Goal: Task Accomplishment & Management: Manage account settings

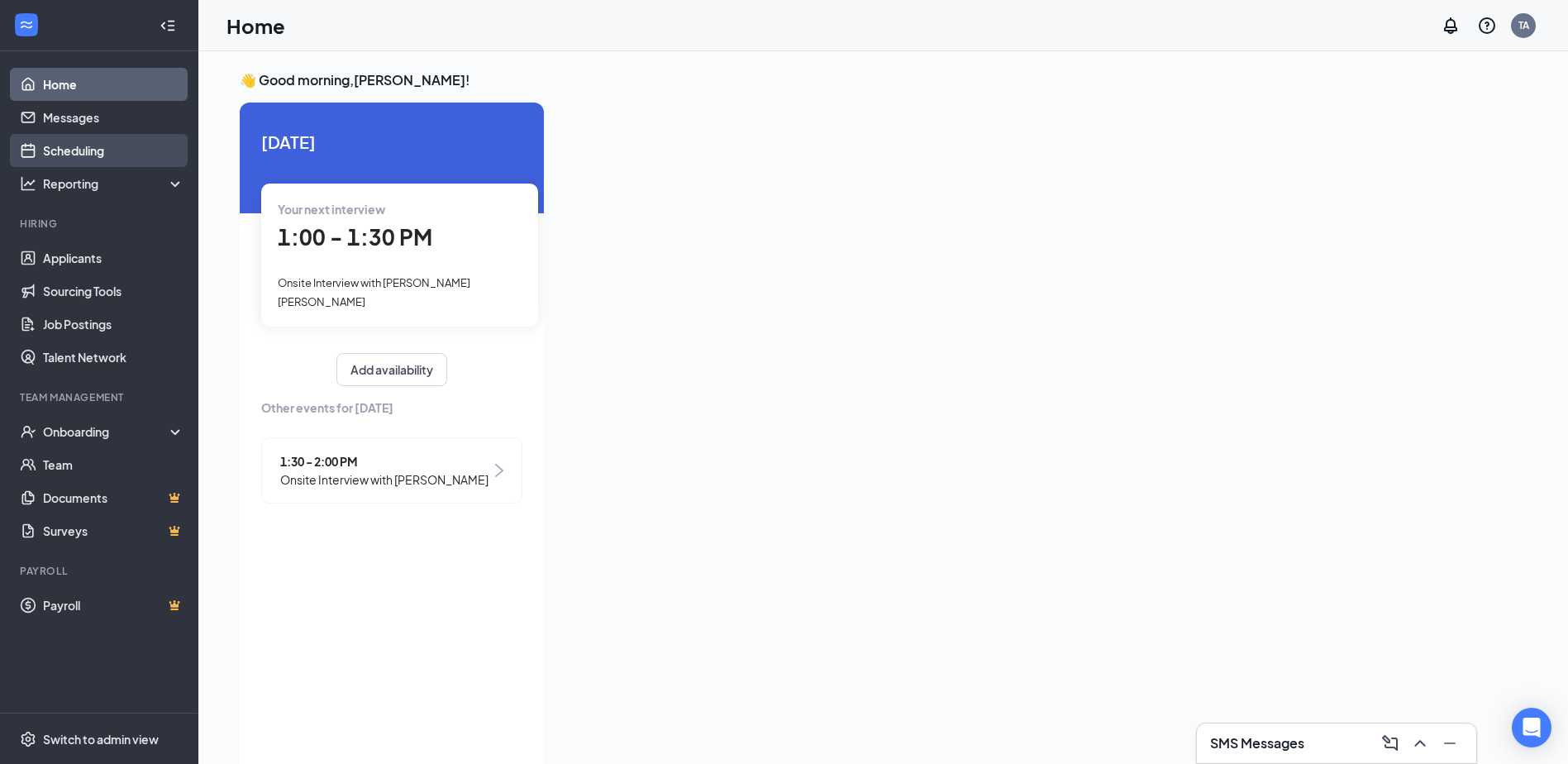
click at [93, 152] on link "Scheduling" at bounding box center [113, 151] width 141 height 33
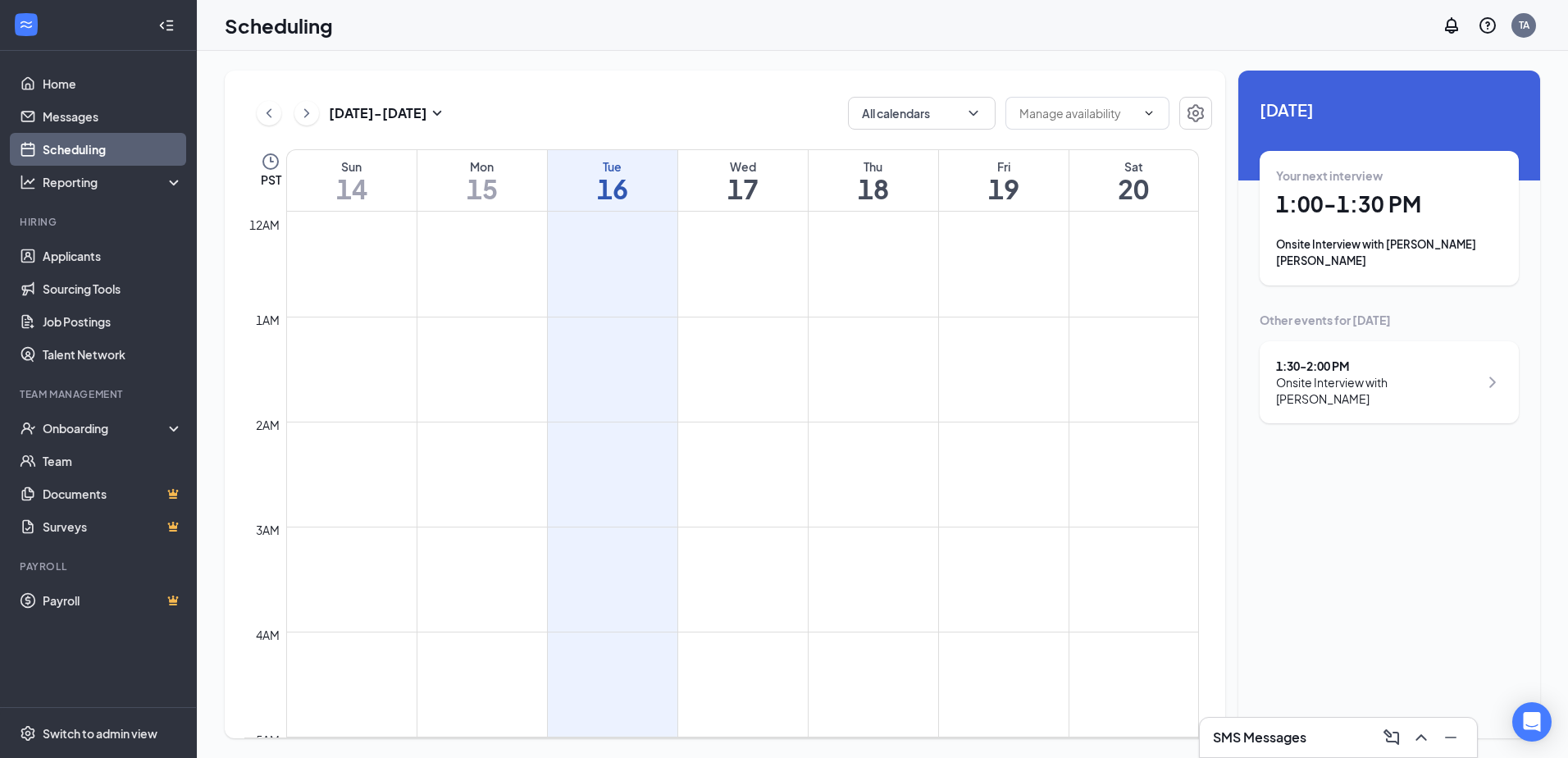
scroll to position [806, 0]
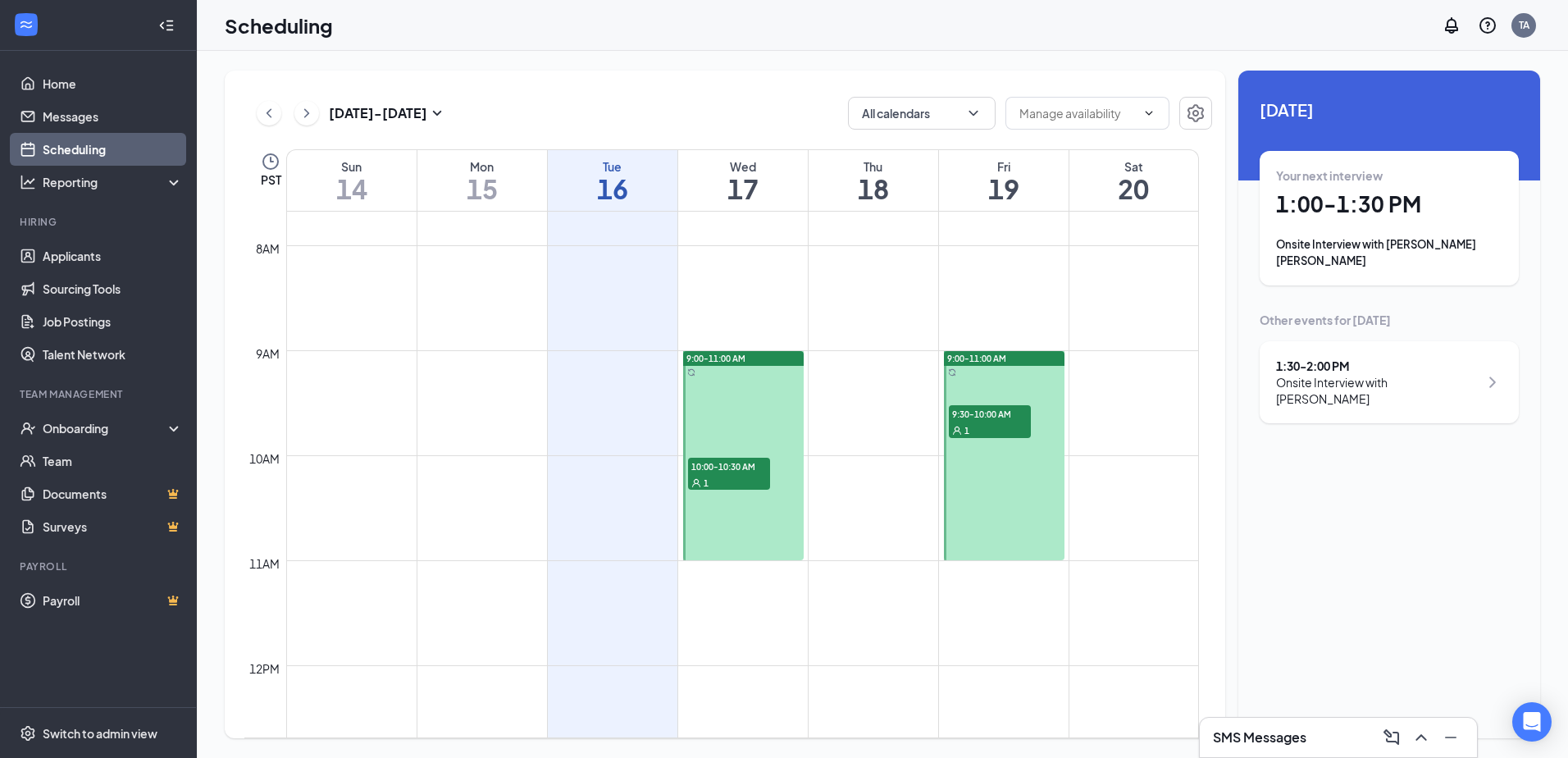
click at [739, 379] on div at bounding box center [744, 455] width 120 height 209
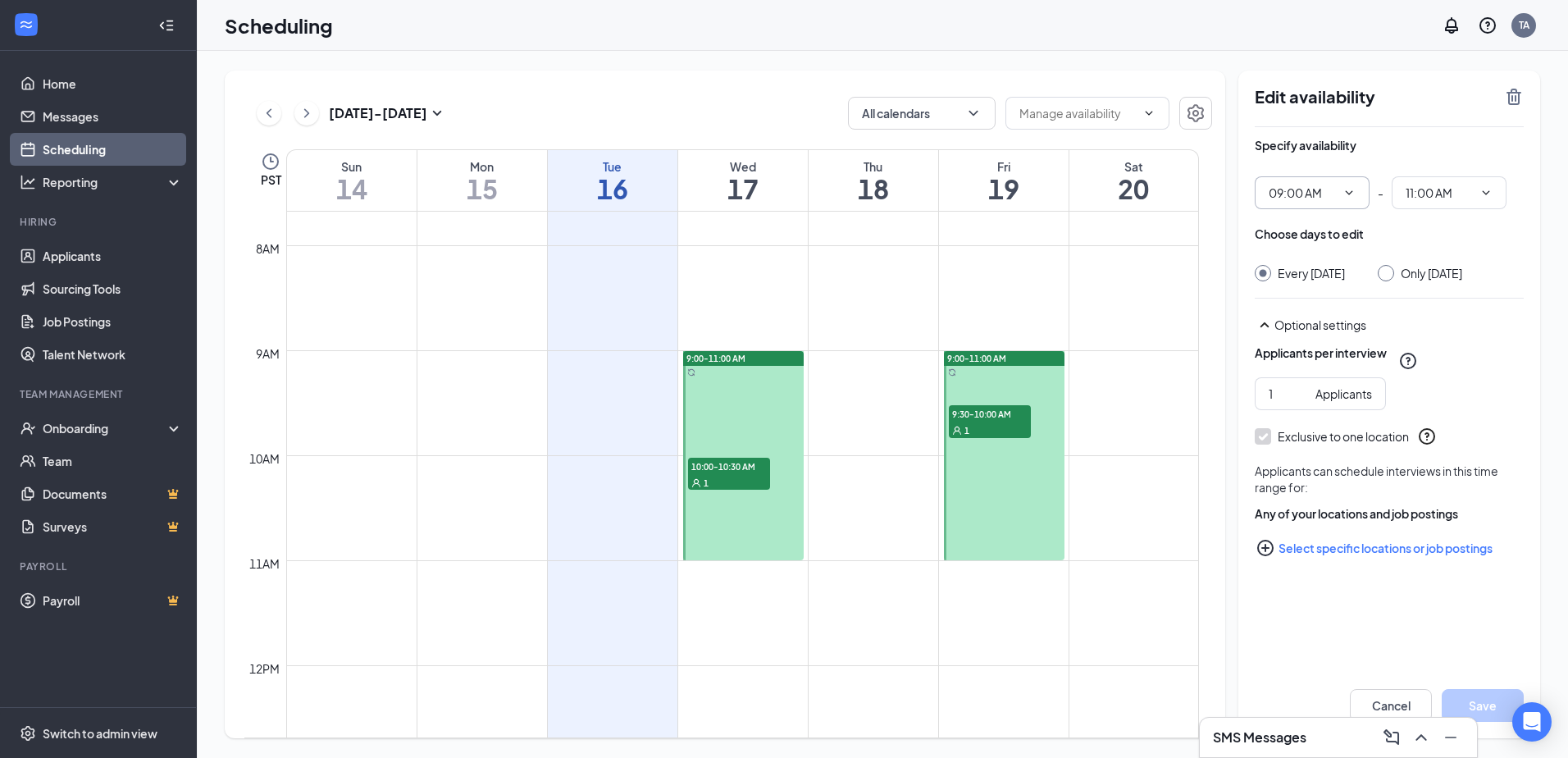
click at [1348, 191] on icon "ChevronDown" at bounding box center [1350, 193] width 14 height 14
click at [1349, 191] on icon "ChevronDown" at bounding box center [1350, 193] width 14 height 14
click at [1304, 196] on input "09:00 AM" at bounding box center [1302, 192] width 67 height 18
click at [1295, 254] on div "10:00 AM" at bounding box center [1306, 256] width 49 height 18
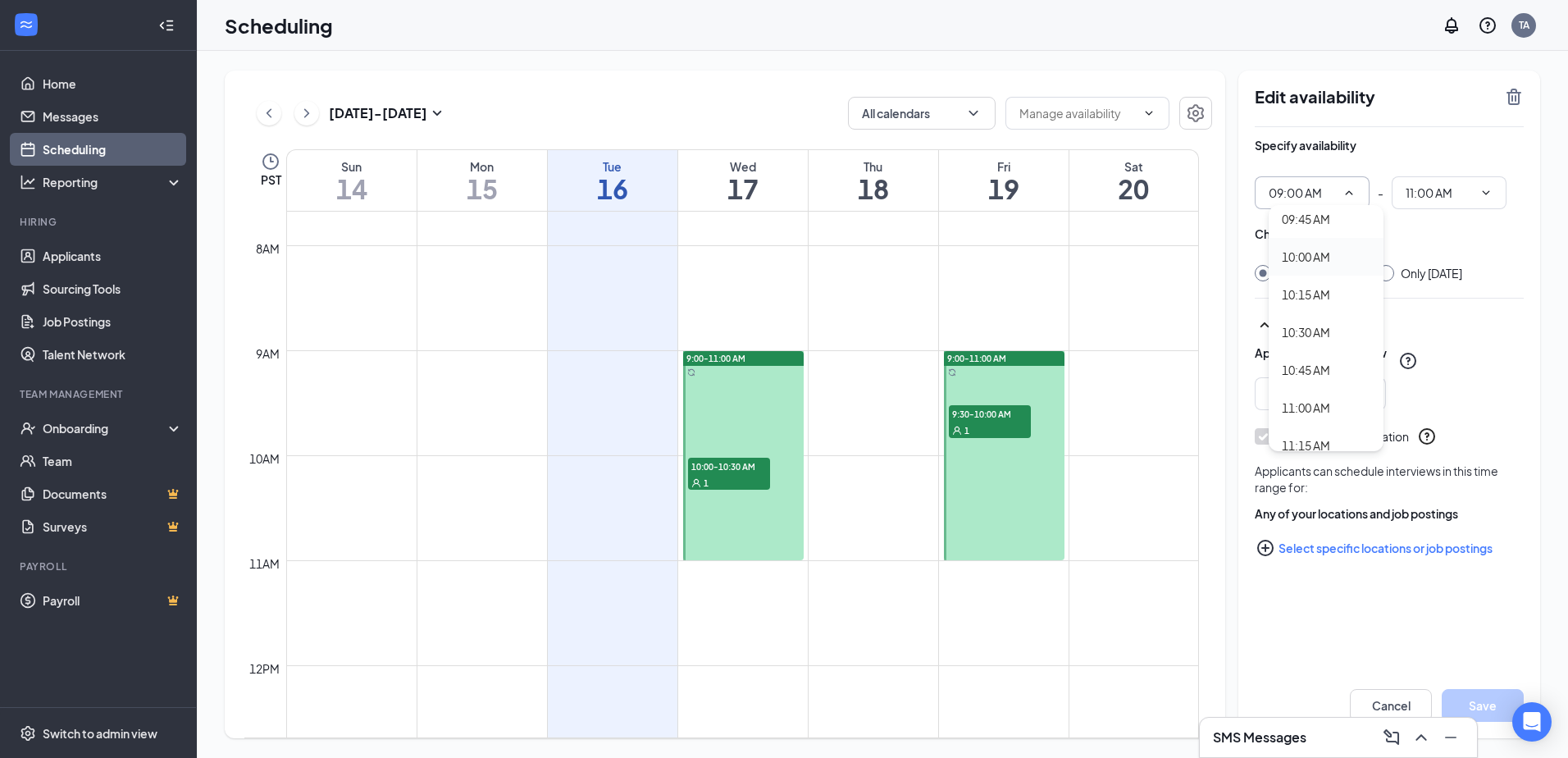
type input "10:00 AM"
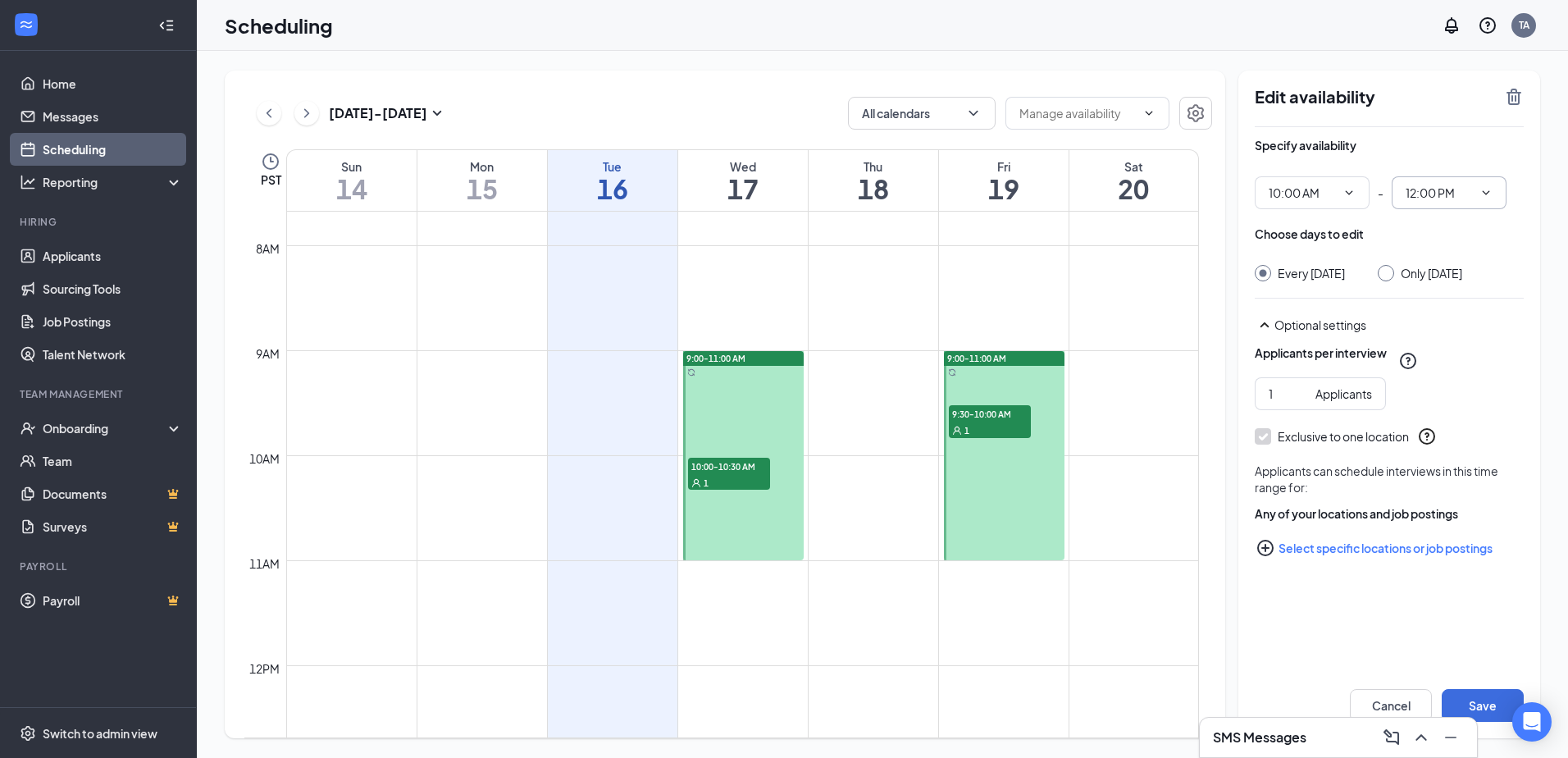
click at [1485, 192] on icon "ChevronDown" at bounding box center [1486, 192] width 8 height 4
click at [1451, 189] on input "12:00 PM" at bounding box center [1439, 192] width 67 height 18
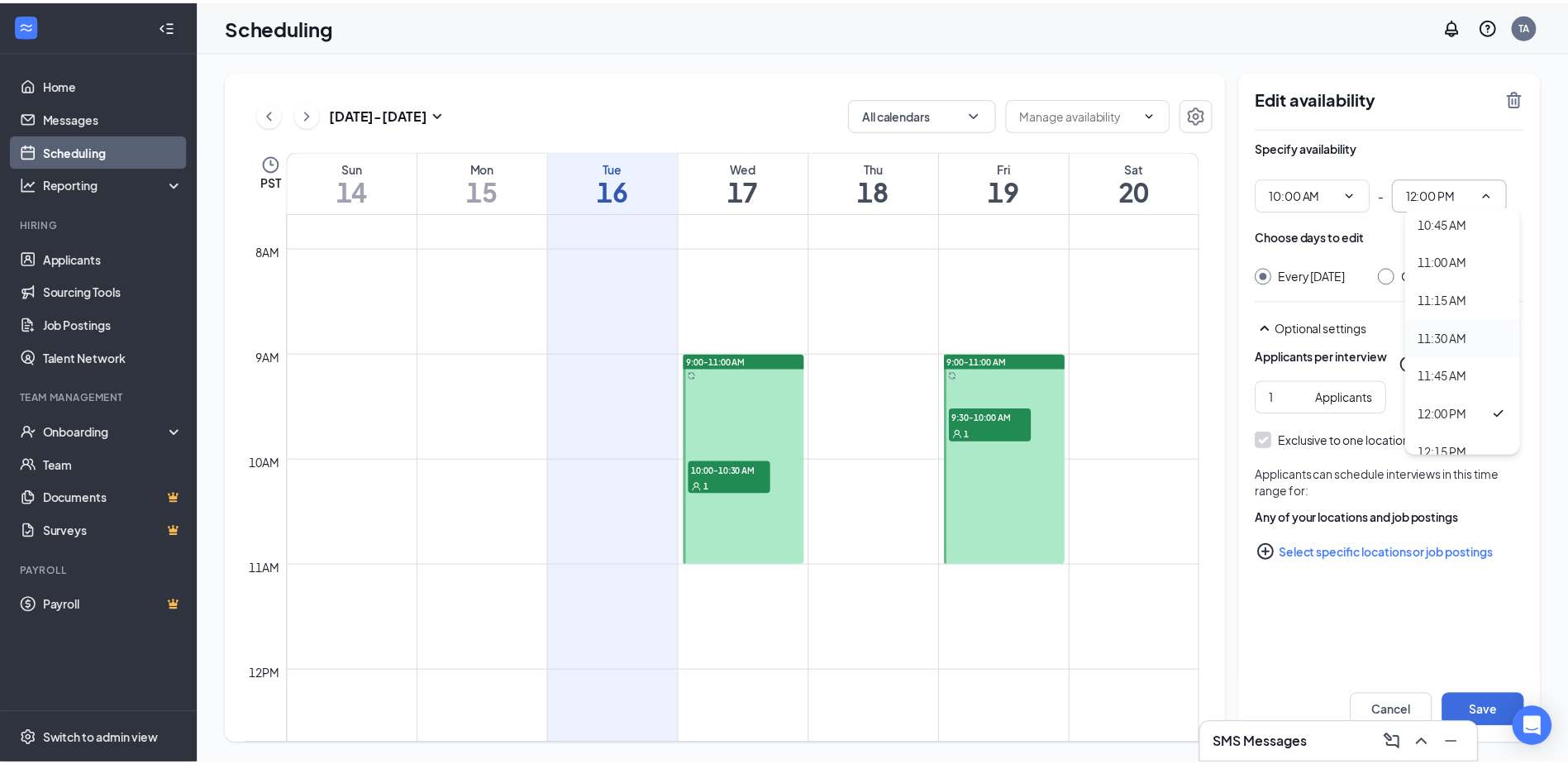
scroll to position [1570, 0]
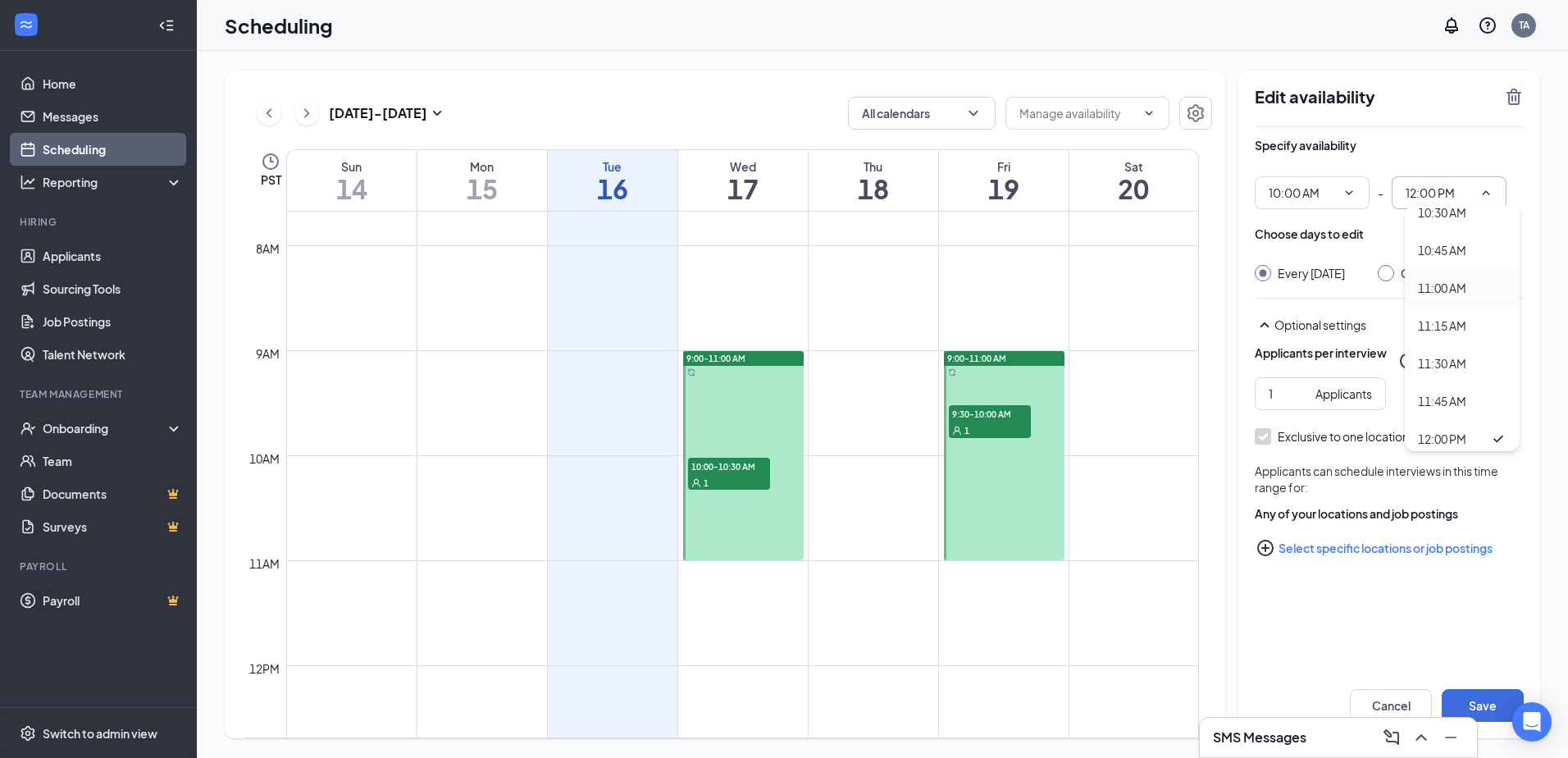
click at [1451, 285] on div "11:00 AM" at bounding box center [1443, 287] width 49 height 18
type input "11:00 AM"
click at [1481, 705] on button "Save" at bounding box center [1483, 706] width 82 height 33
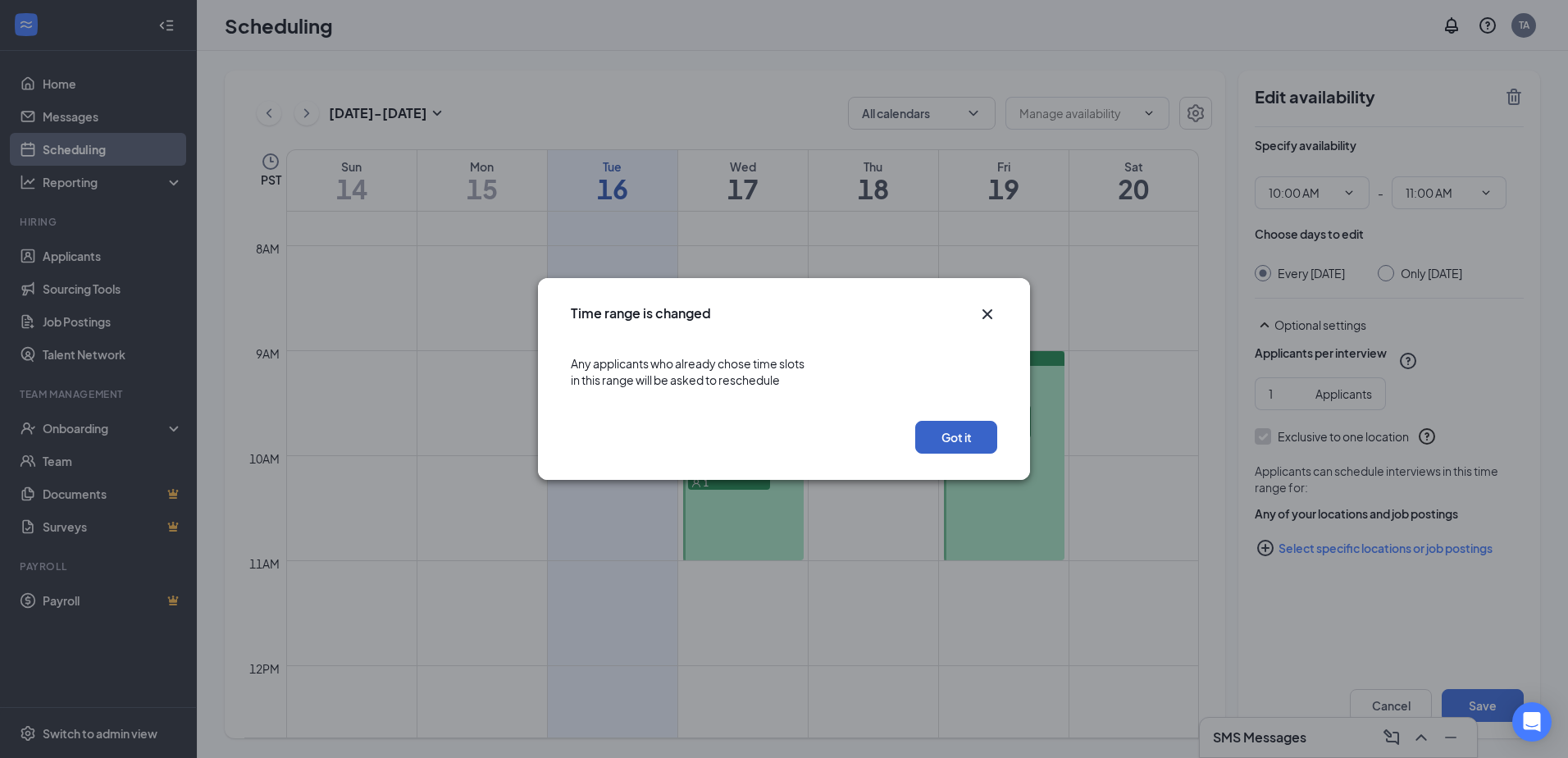
click at [951, 441] on button "Got it" at bounding box center [956, 437] width 82 height 33
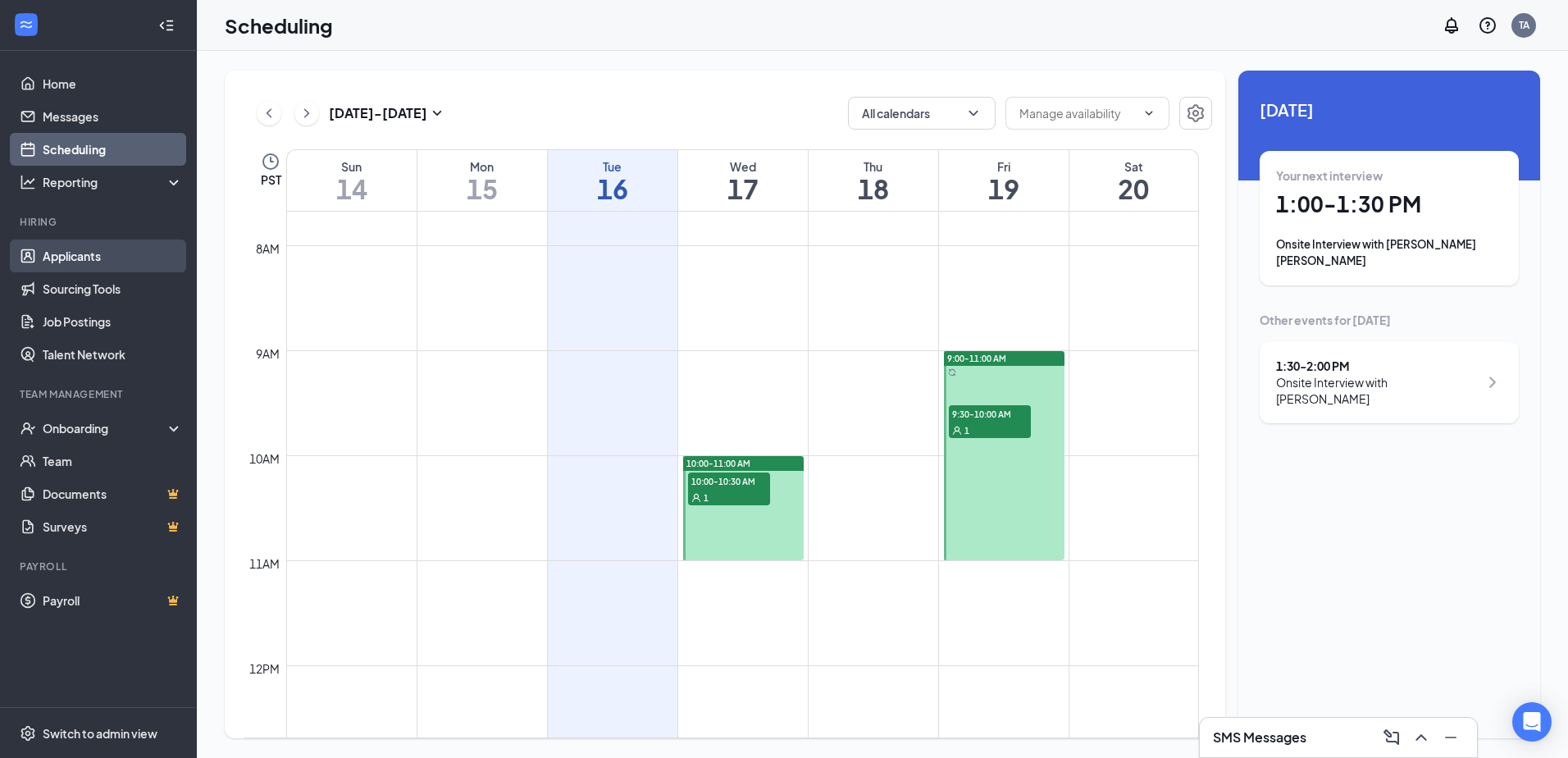
click at [77, 253] on link "Applicants" at bounding box center [113, 256] width 140 height 33
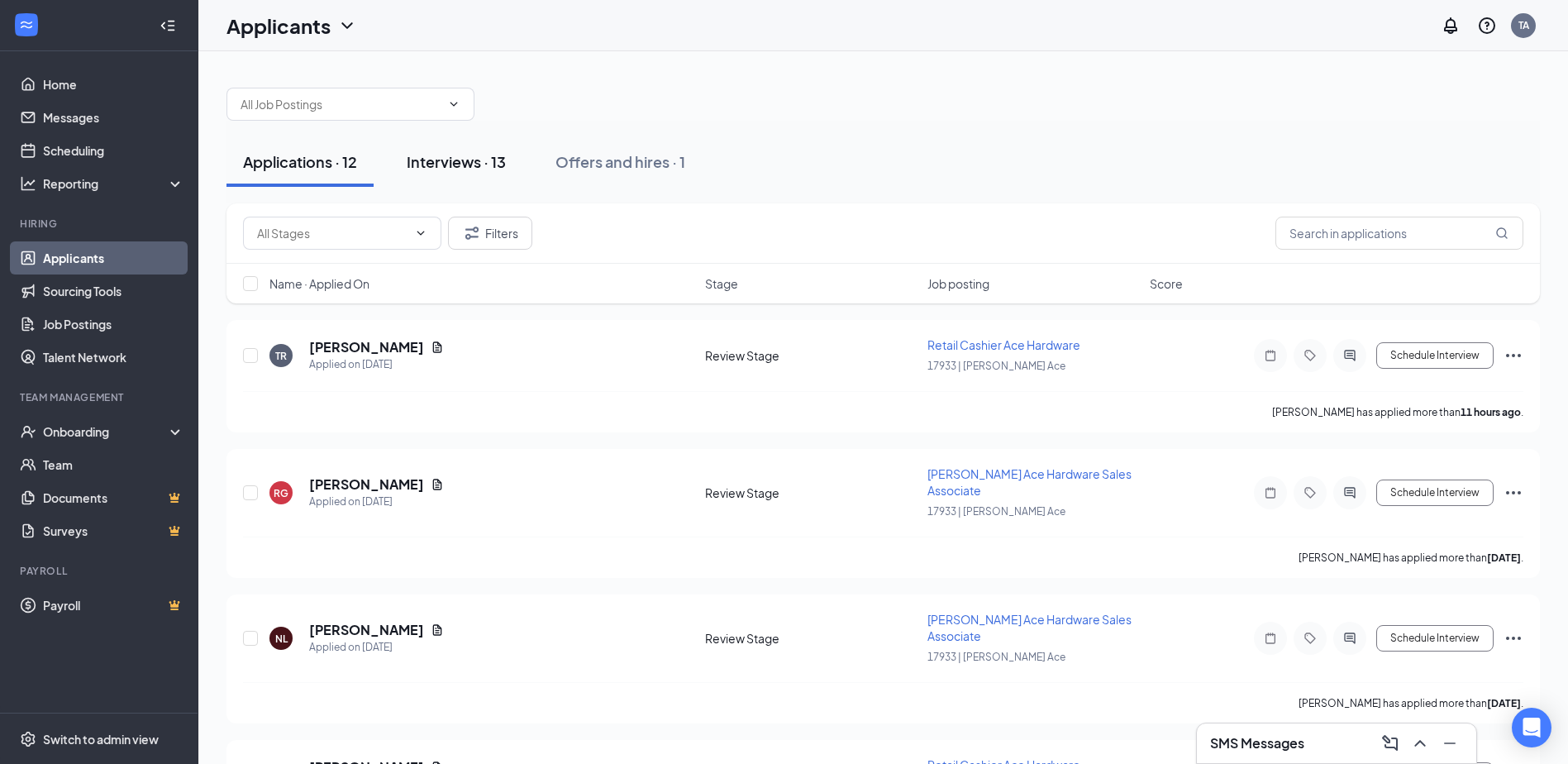
click at [446, 162] on div "Interviews · 13" at bounding box center [456, 161] width 99 height 21
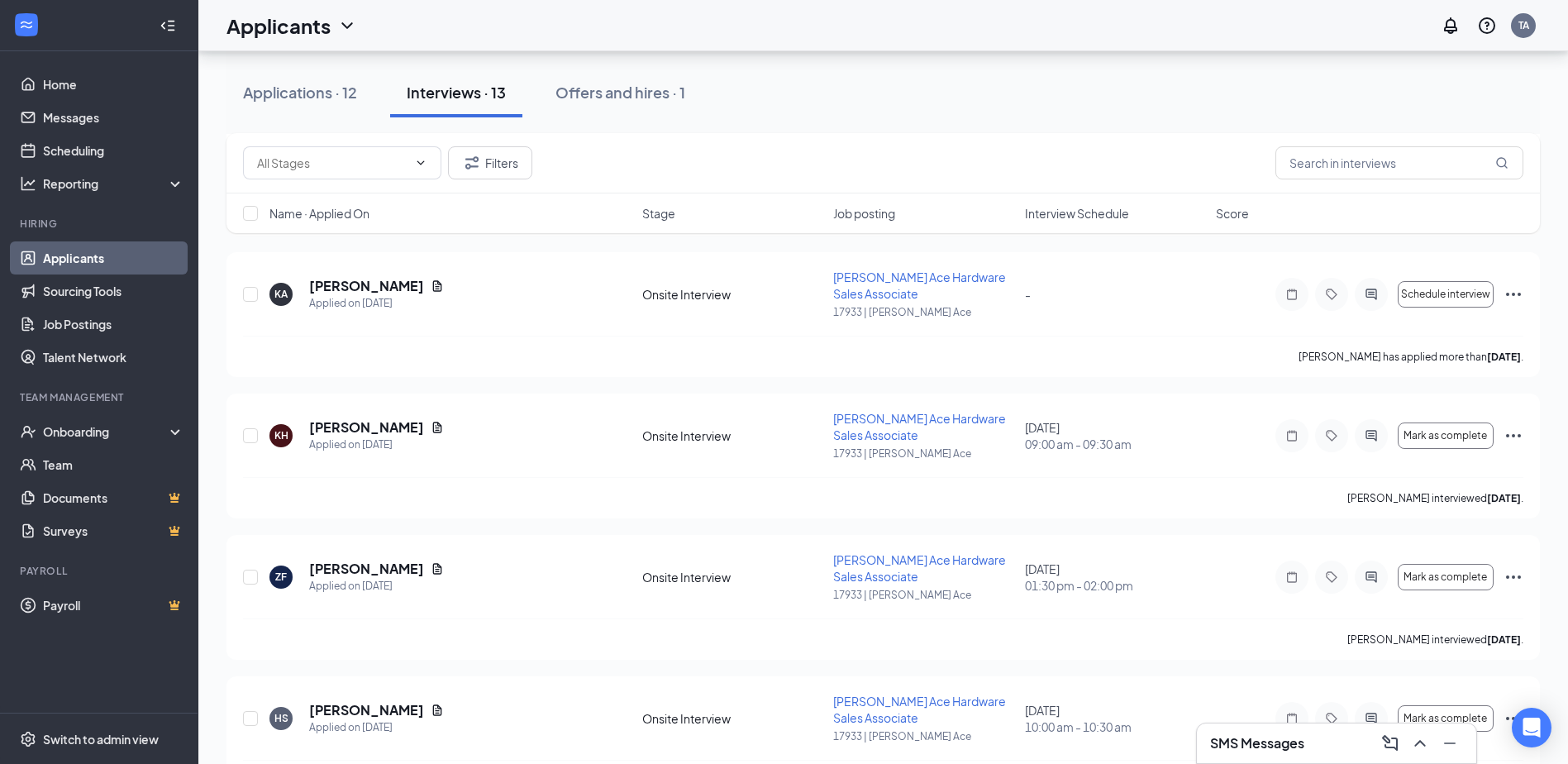
scroll to position [1334, 0]
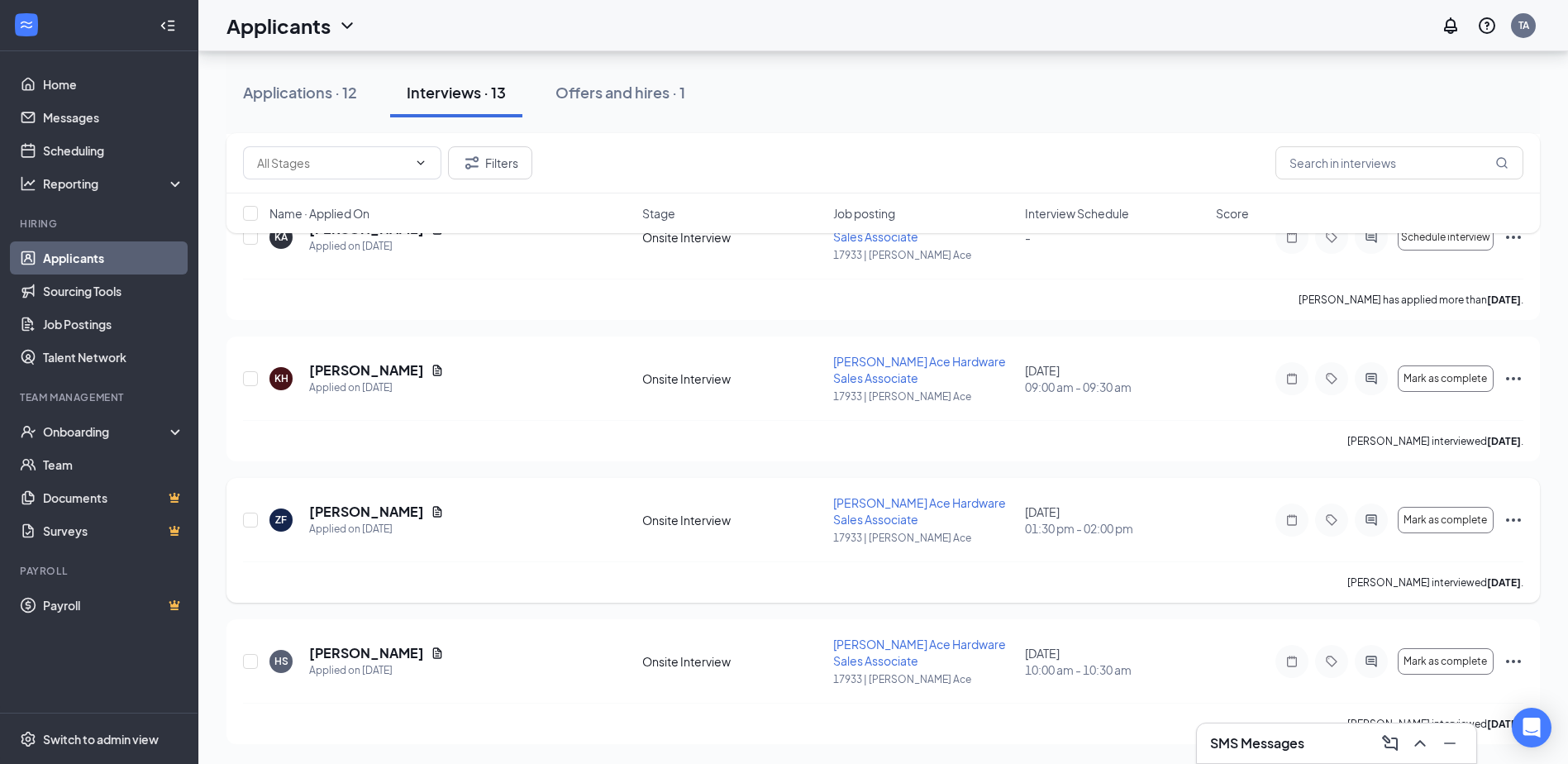
click at [1509, 519] on icon "Ellipses" at bounding box center [1513, 519] width 20 height 20
click at [1537, 552] on div "ZF [PERSON_NAME] Applied on [DATE] Onsite Interview [PERSON_NAME] Ace Hardware …" at bounding box center [882, 540] width 1313 height 125
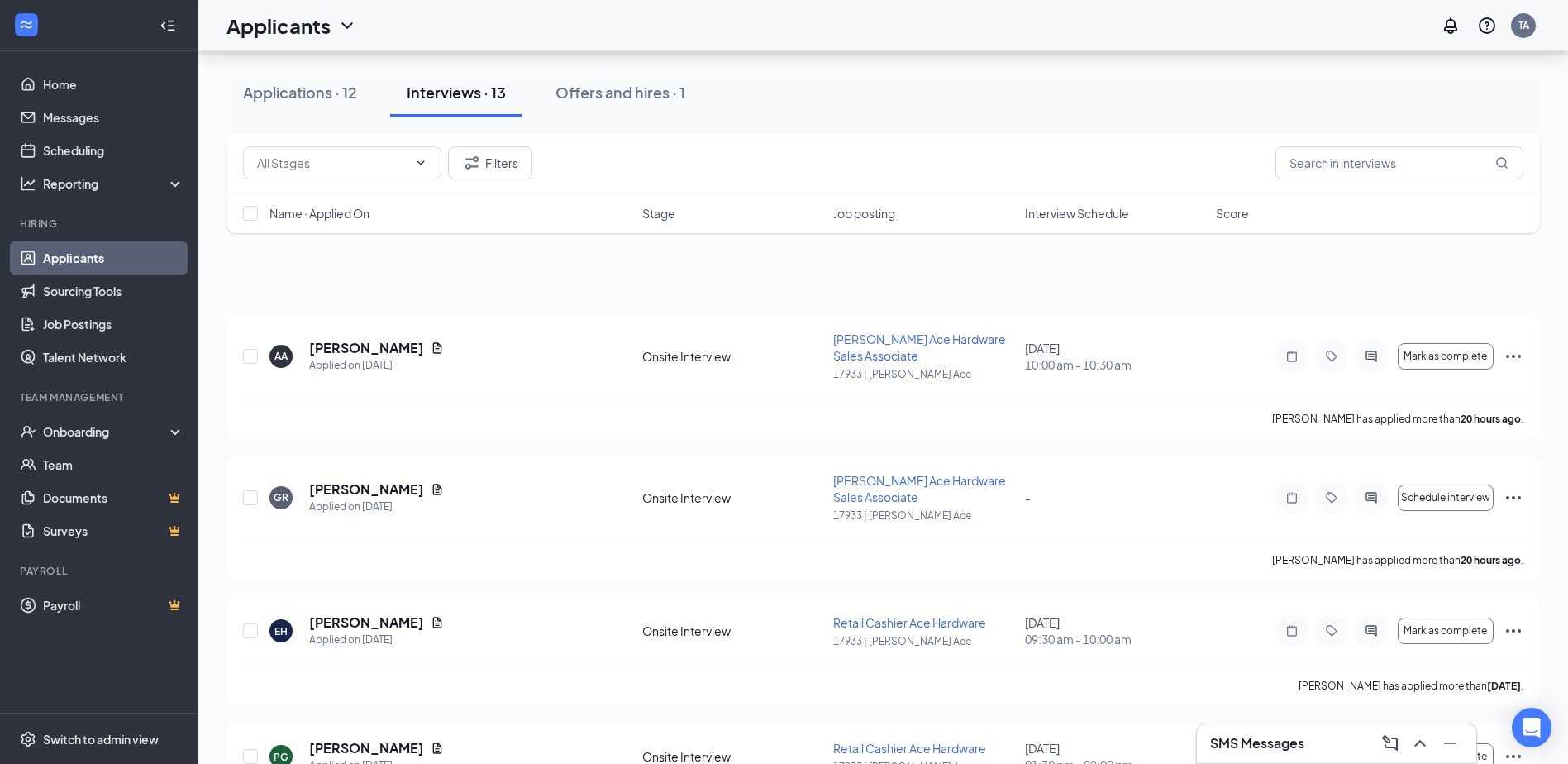
scroll to position [0, 0]
